Goal: Task Accomplishment & Management: Use online tool/utility

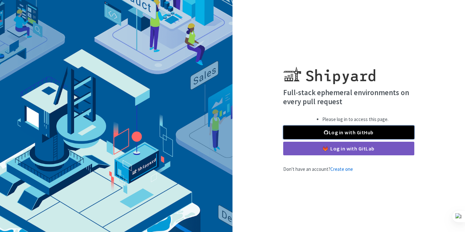
click at [329, 133] on link "Log in with GitHub" at bounding box center [348, 132] width 131 height 14
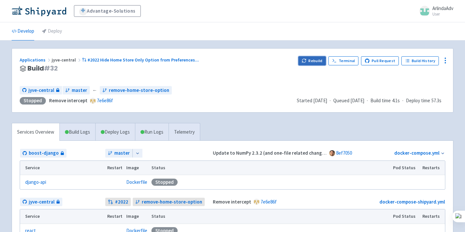
click at [317, 61] on button "Rebuild" at bounding box center [312, 60] width 28 height 9
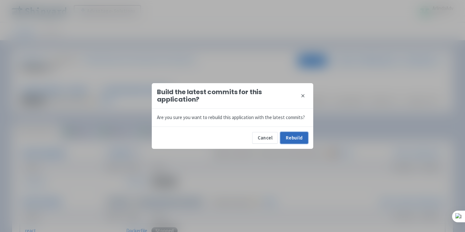
click at [300, 138] on button "Rebuild" at bounding box center [294, 138] width 28 height 12
